Goal: Task Accomplishment & Management: Manage account settings

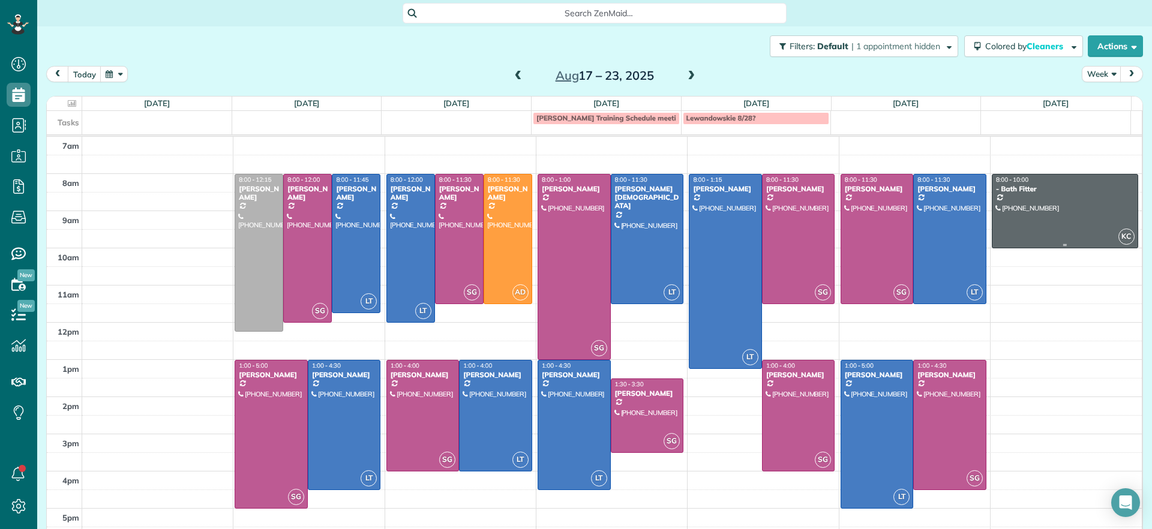
scroll to position [5, 5]
click at [356, 235] on div at bounding box center [355, 244] width 47 height 139
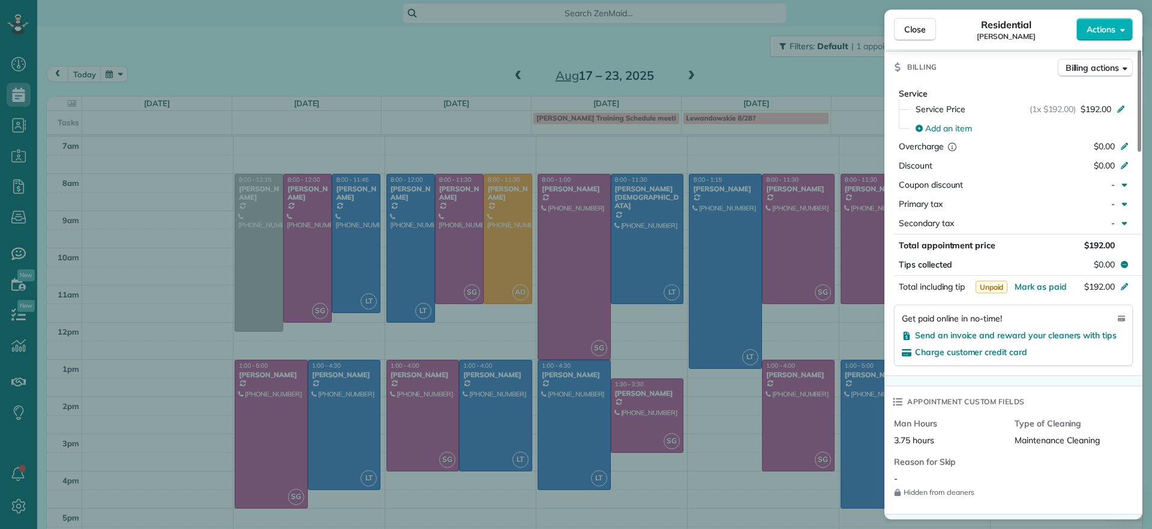
scroll to position [982, 0]
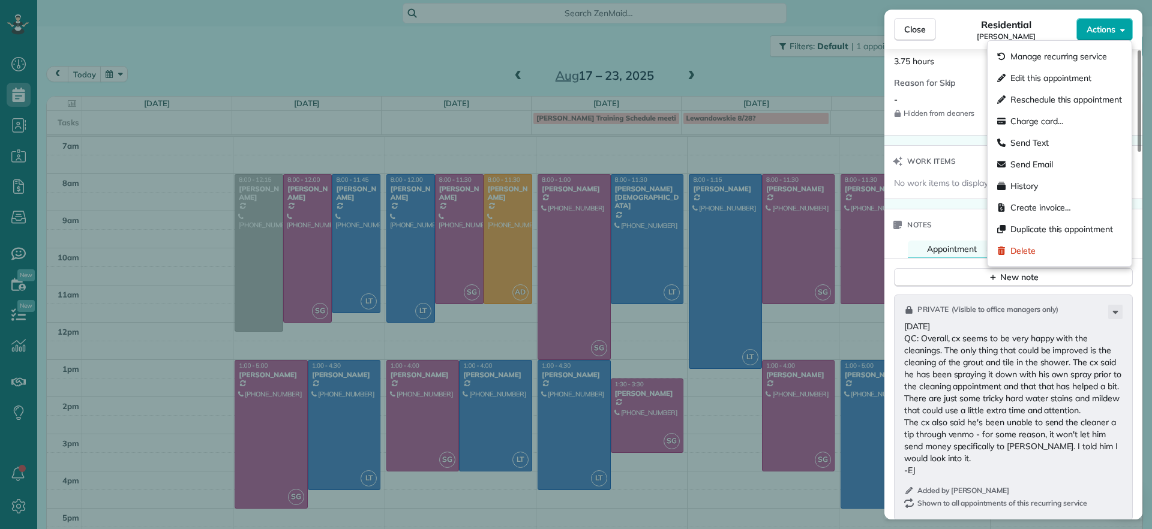
click at [1104, 22] on button "Actions" at bounding box center [1104, 29] width 56 height 23
click at [1102, 23] on span "Actions" at bounding box center [1100, 29] width 29 height 12
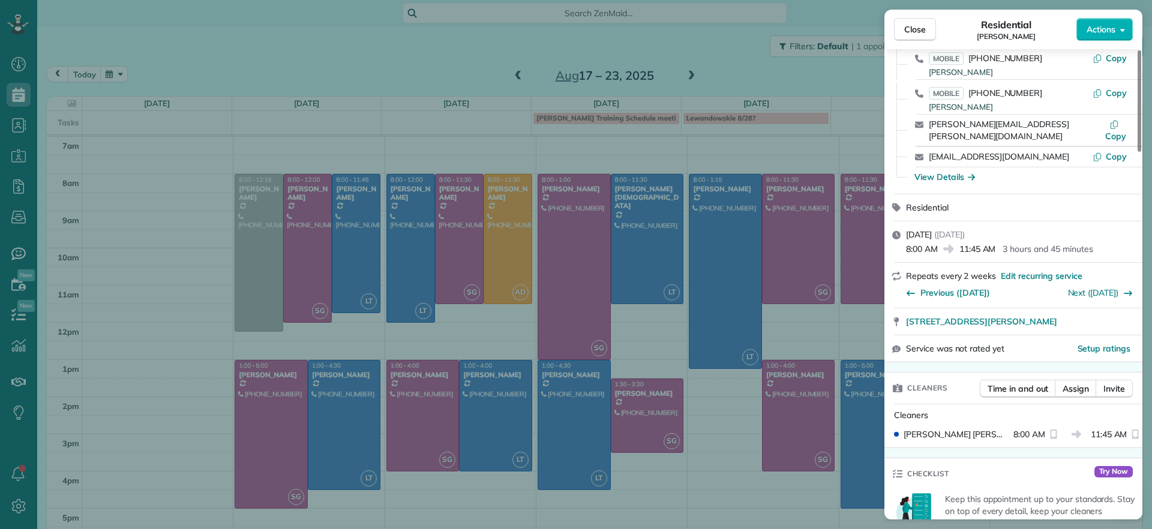
scroll to position [0, 0]
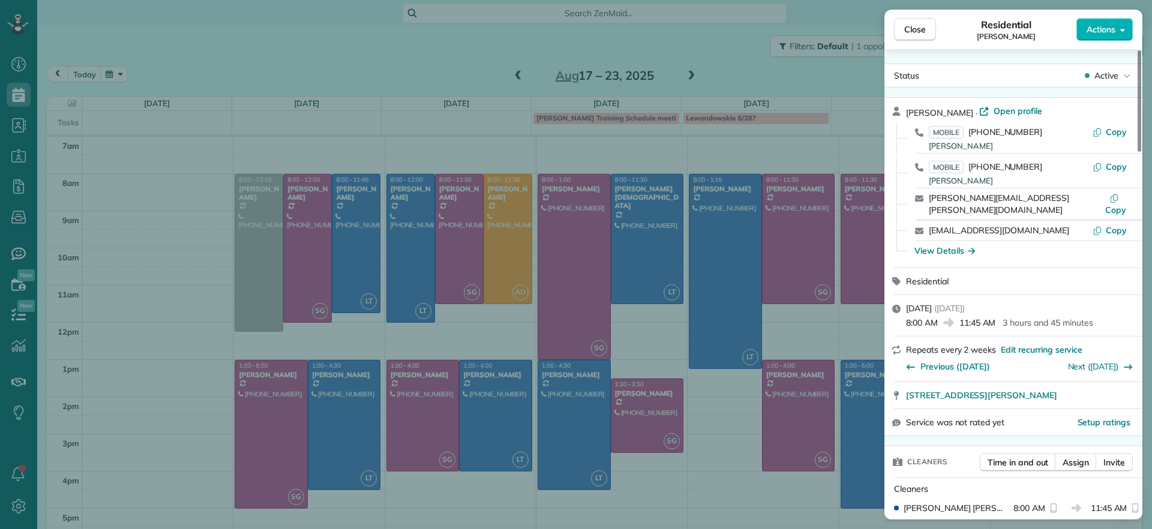
click at [1088, 86] on div "Status Active" at bounding box center [1013, 76] width 258 height 24
click at [1080, 77] on div "Status Active" at bounding box center [1012, 76] width 253 height 18
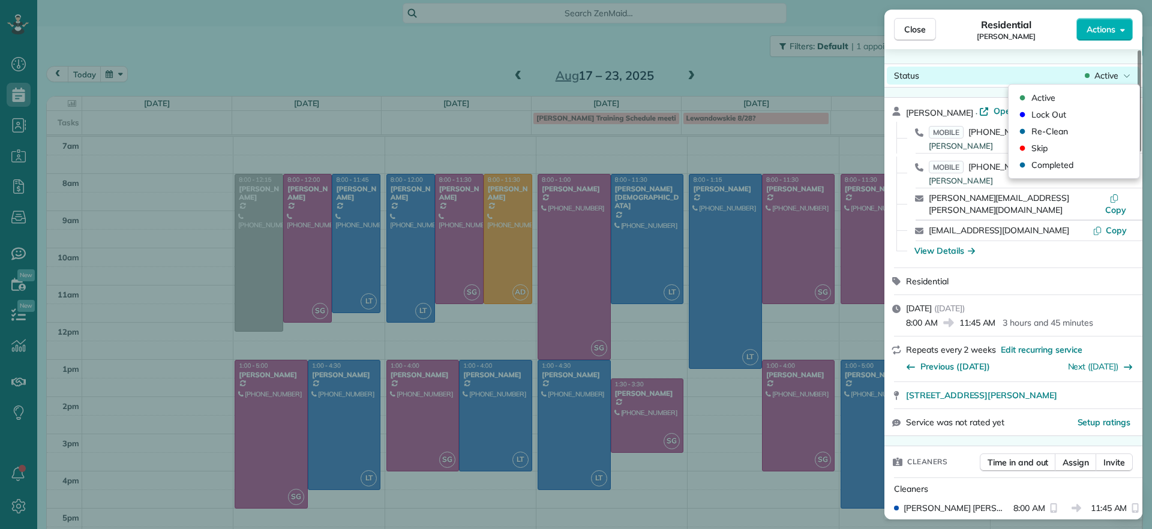
click at [1083, 77] on div "Active" at bounding box center [1107, 76] width 50 height 12
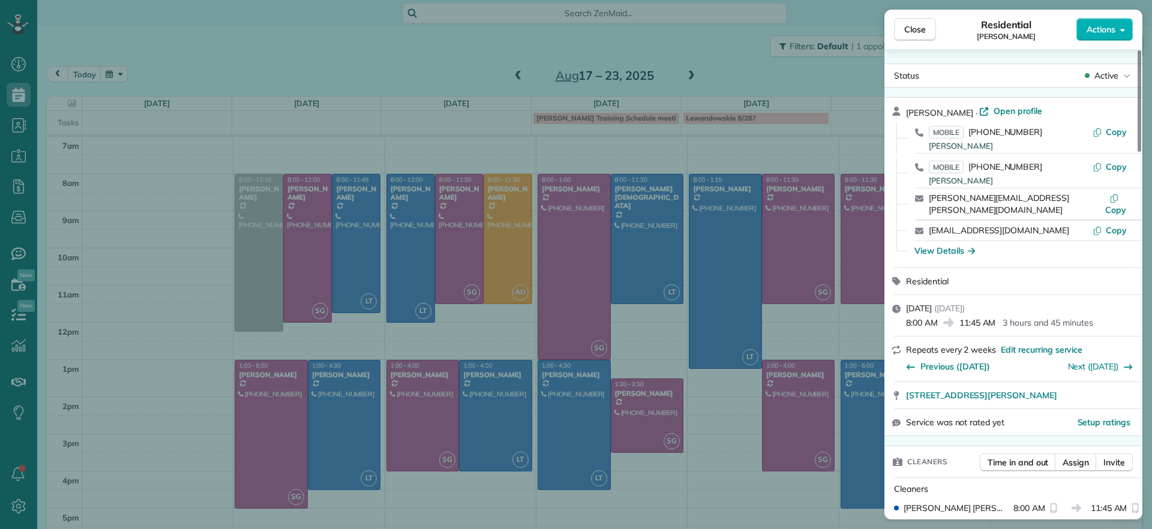
click at [993, 110] on span "Open profile" at bounding box center [1017, 111] width 49 height 12
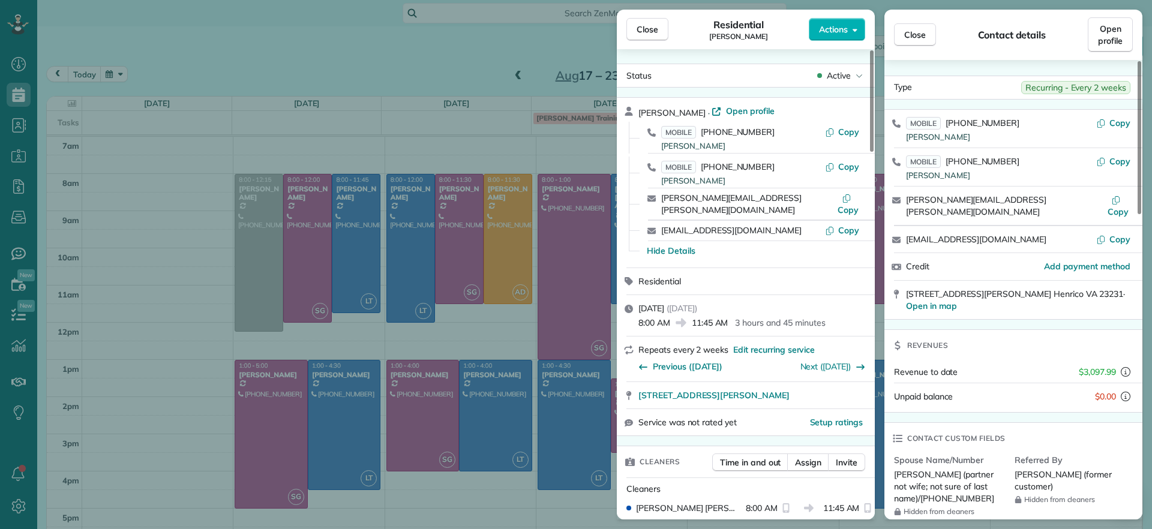
click at [438, 73] on div "Close Residential Chris Seamon Actions Status Active Chris Seamon · Open profil…" at bounding box center [576, 264] width 1152 height 529
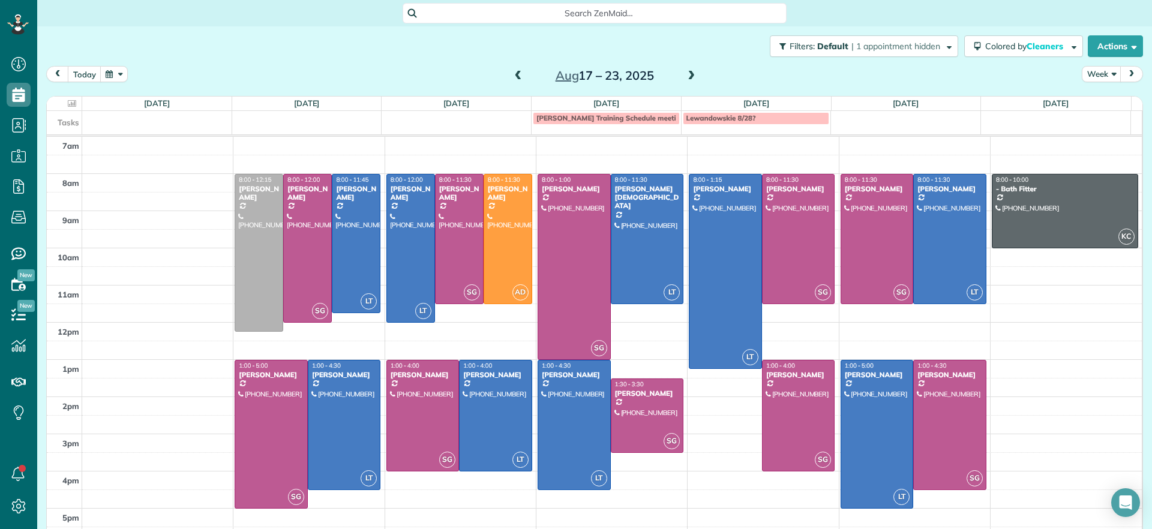
click at [233, 28] on div "Filters: Default | 1 appointment hidden Colored by Cleaners Color by Cleaner Co…" at bounding box center [594, 46] width 1114 height 40
click at [306, 279] on div at bounding box center [307, 249] width 47 height 148
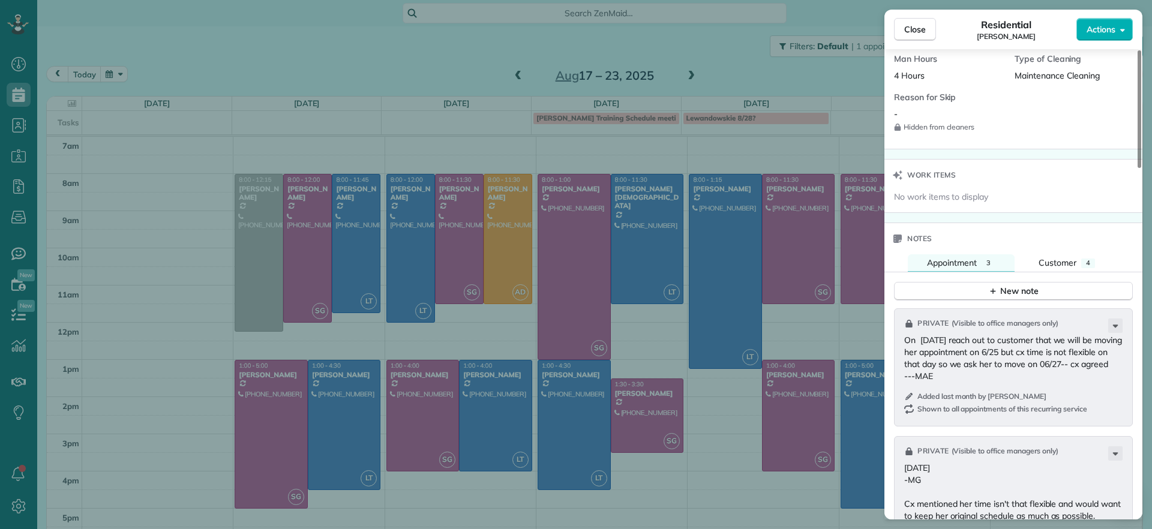
scroll to position [911, 0]
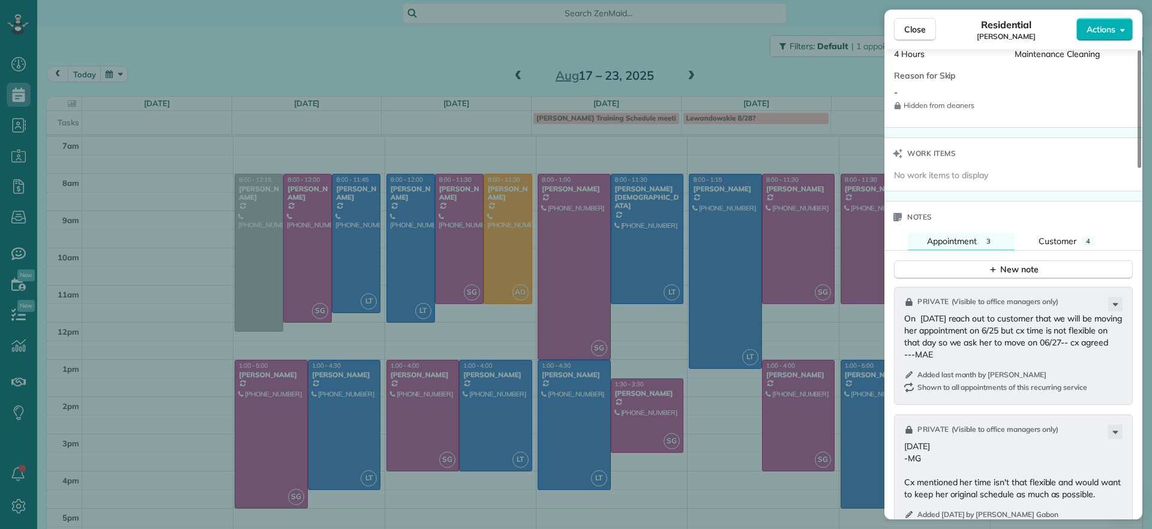
click at [426, 110] on div "Close Residential Jessica Pizano Actions Status Active Jessica Pizano · Open pr…" at bounding box center [576, 264] width 1152 height 529
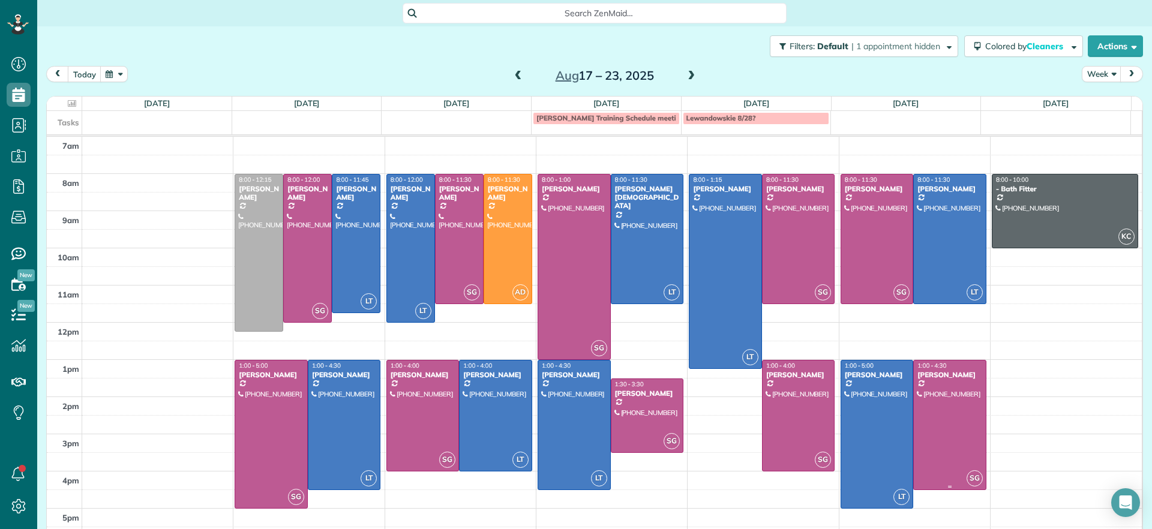
scroll to position [1, 0]
click at [956, 82] on div "today Week Aug 17 – 23, 2025" at bounding box center [594, 77] width 1096 height 22
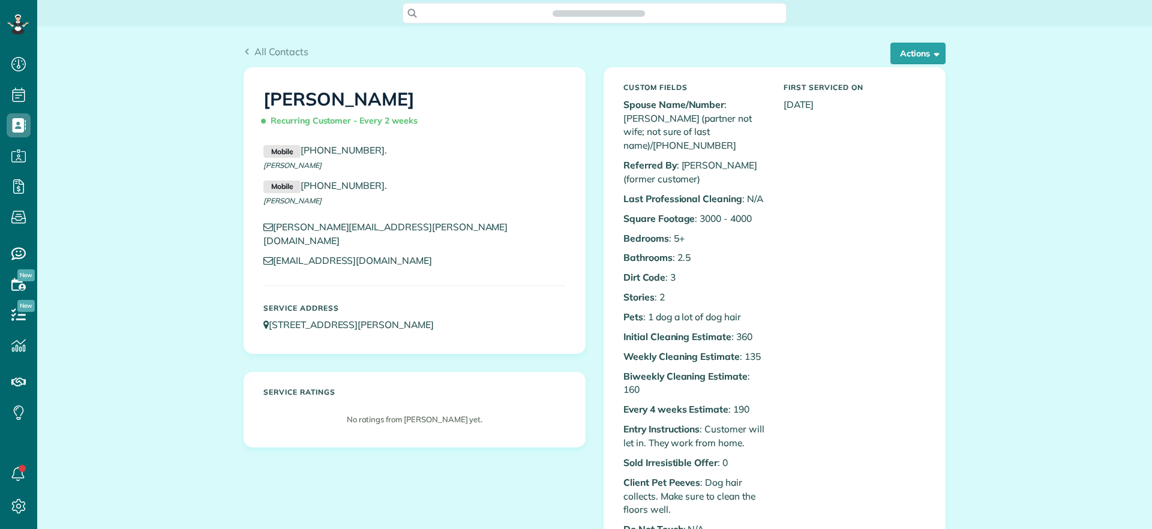
scroll to position [5, 5]
drag, startPoint x: 923, startPoint y: 47, endPoint x: 926, endPoint y: 37, distance: 10.1
click at [924, 44] on button "Actions" at bounding box center [917, 54] width 55 height 22
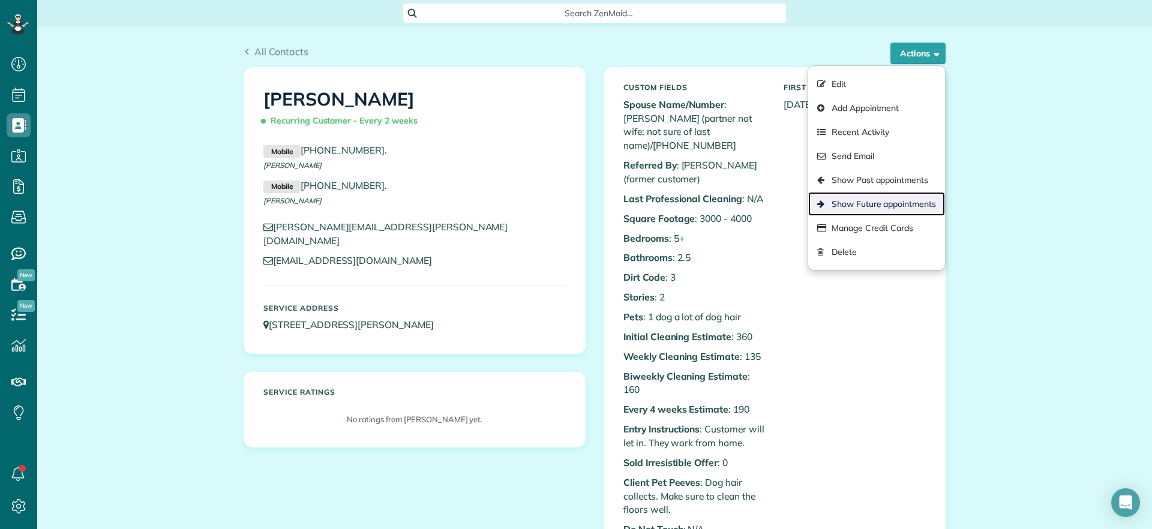
click at [906, 196] on link "Show Future appointments" at bounding box center [876, 204] width 137 height 24
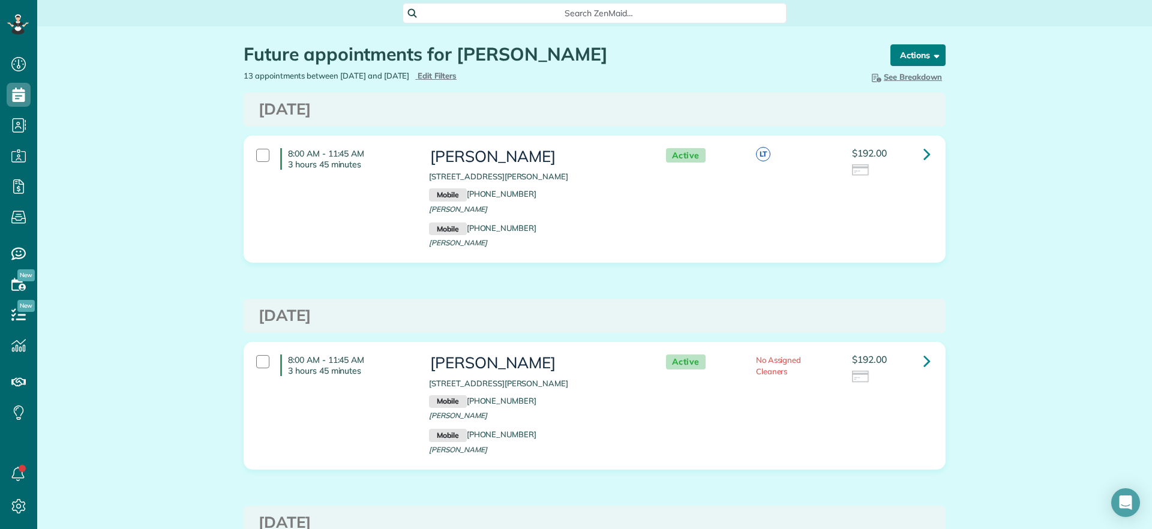
click at [908, 59] on button "Actions" at bounding box center [917, 55] width 55 height 22
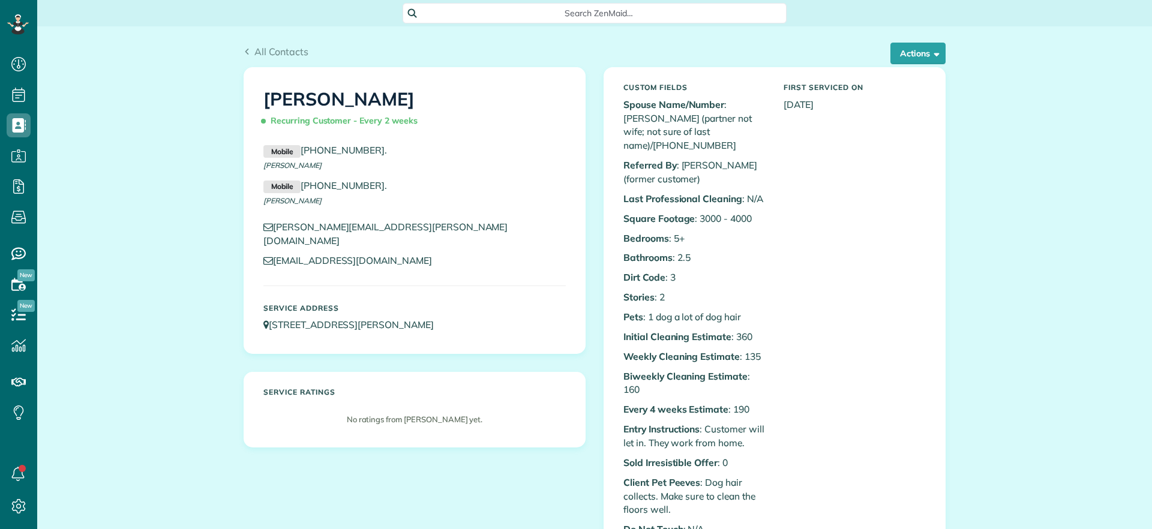
scroll to position [5, 5]
click at [917, 54] on button "Actions" at bounding box center [917, 54] width 55 height 22
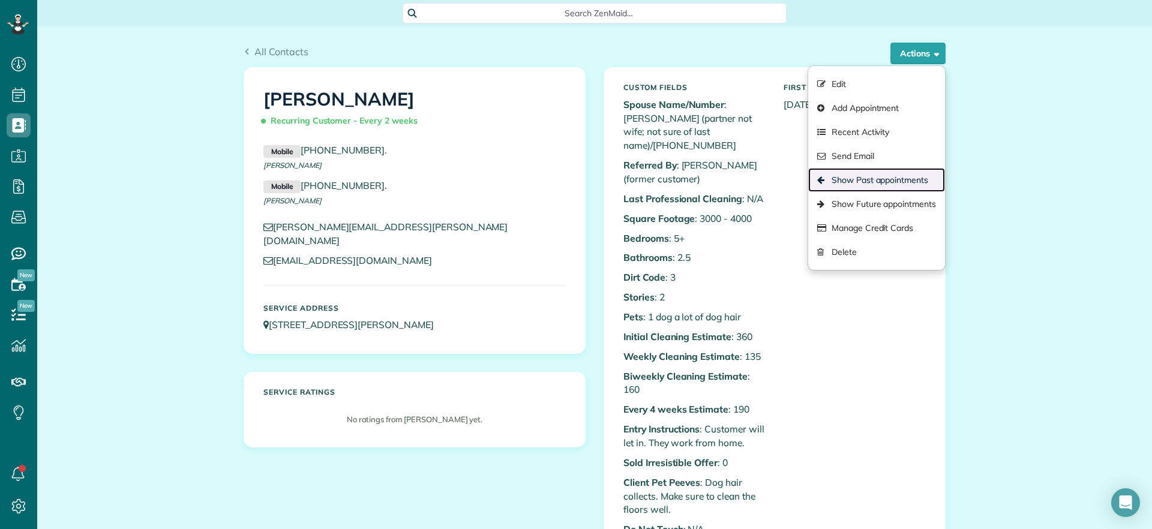
click at [904, 179] on link "Show Past appointments" at bounding box center [876, 180] width 137 height 24
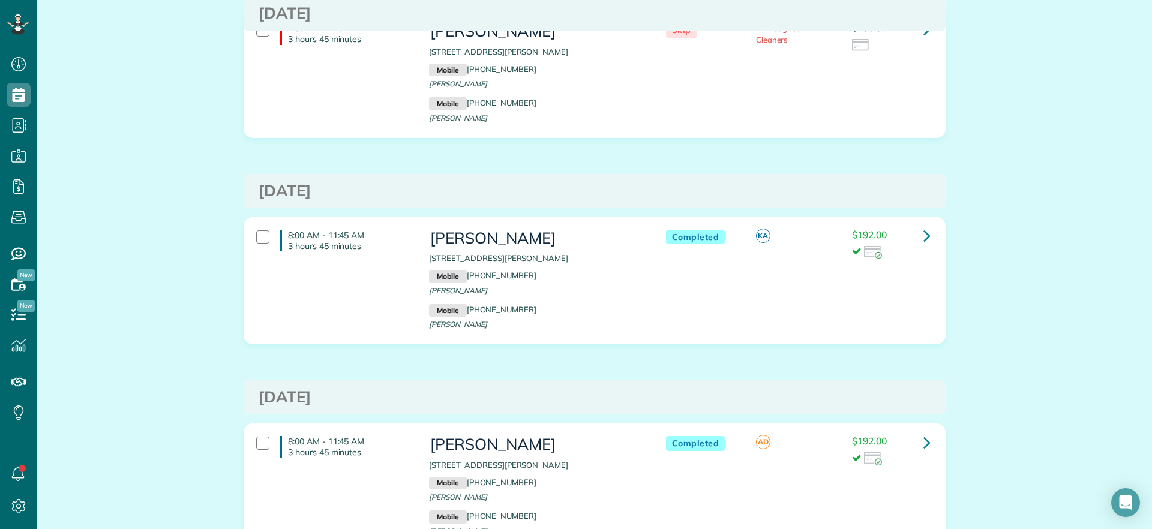
scroll to position [2999, 0]
